Goal: Go to known website: Access a specific website the user already knows

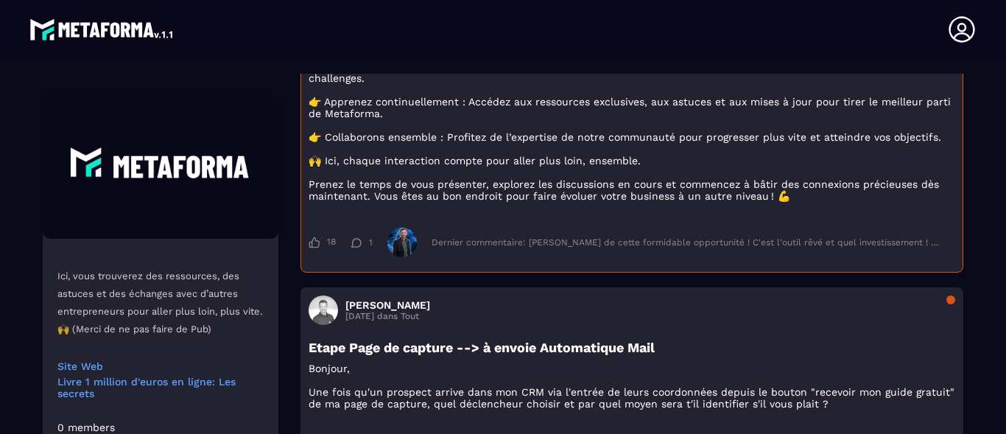
scroll to position [252, 0]
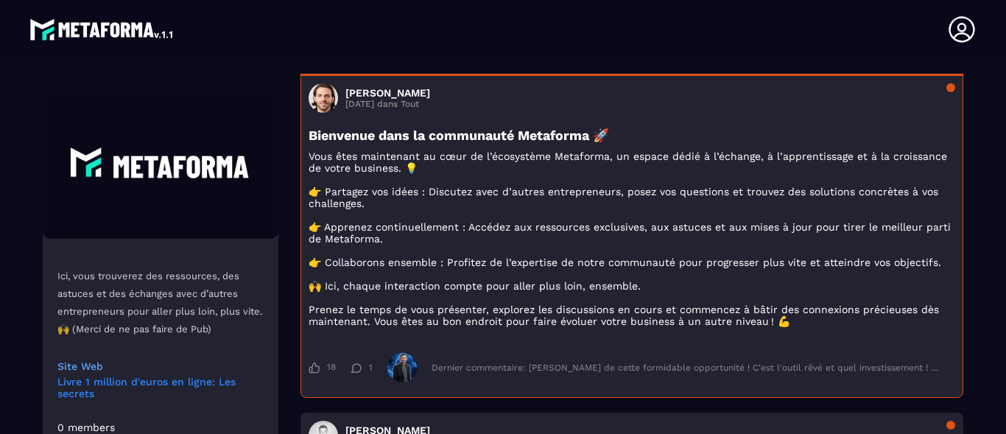
click at [125, 385] on link "Livre 1 million d'euros en ligne: Les secrets" at bounding box center [160, 388] width 206 height 24
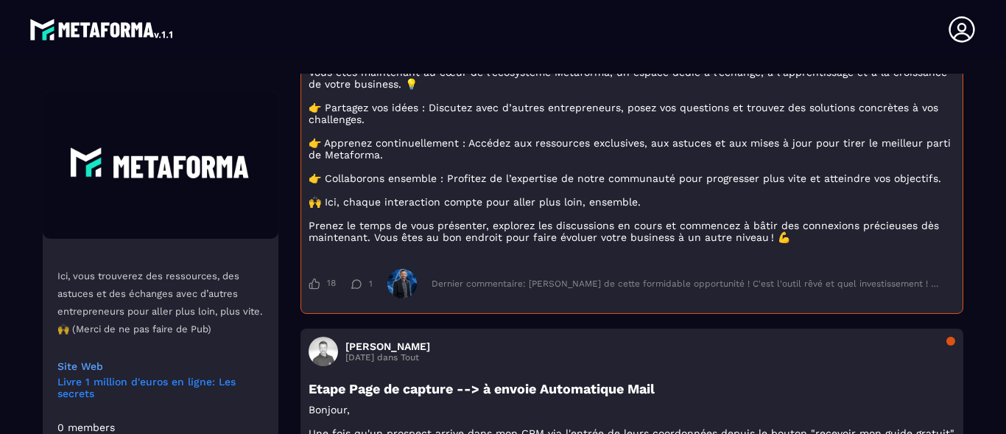
scroll to position [420, 0]
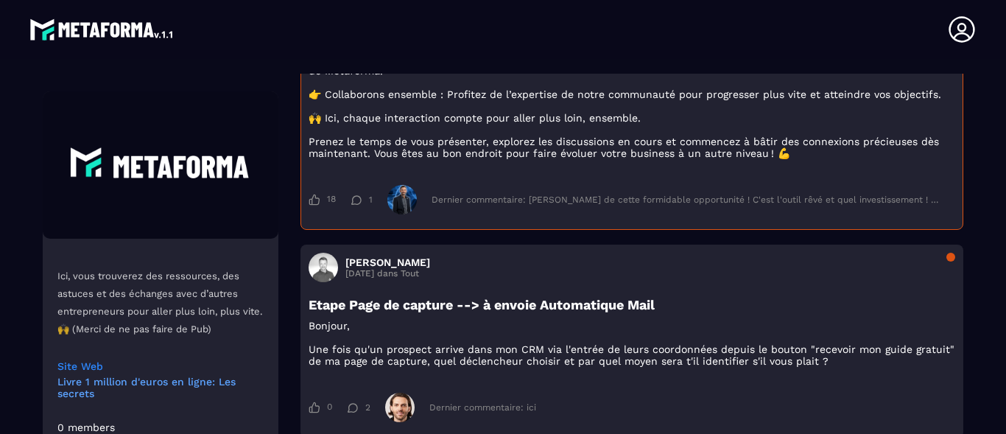
click at [89, 362] on link "Site Web" at bounding box center [160, 366] width 206 height 12
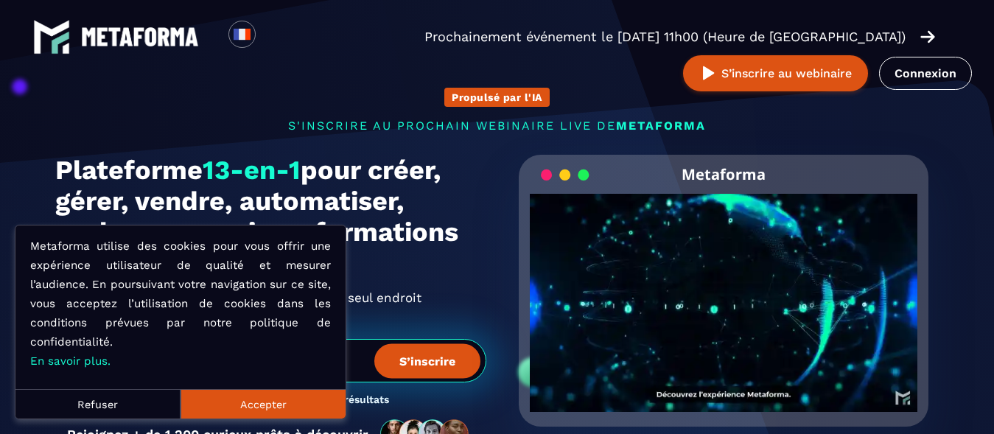
click at [263, 407] on button "Accepter" at bounding box center [262, 403] width 165 height 29
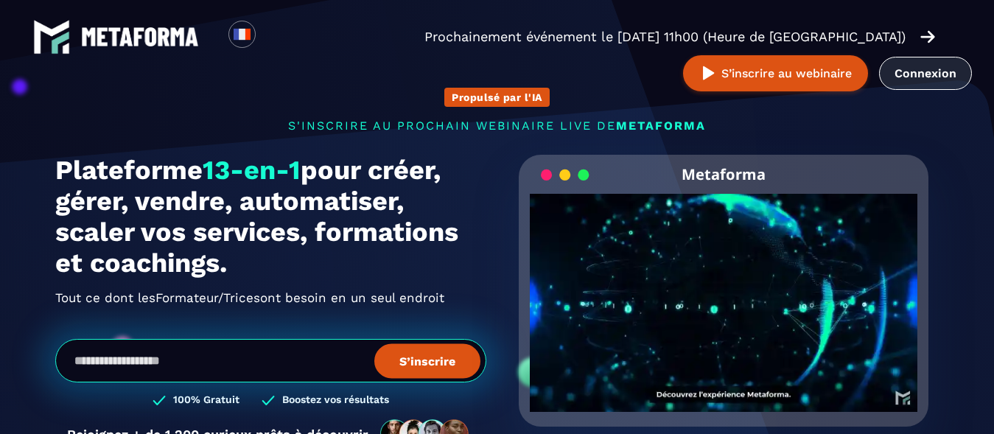
click at [936, 80] on link "Connexion" at bounding box center [925, 73] width 93 height 33
